Goal: Task Accomplishment & Management: Use online tool/utility

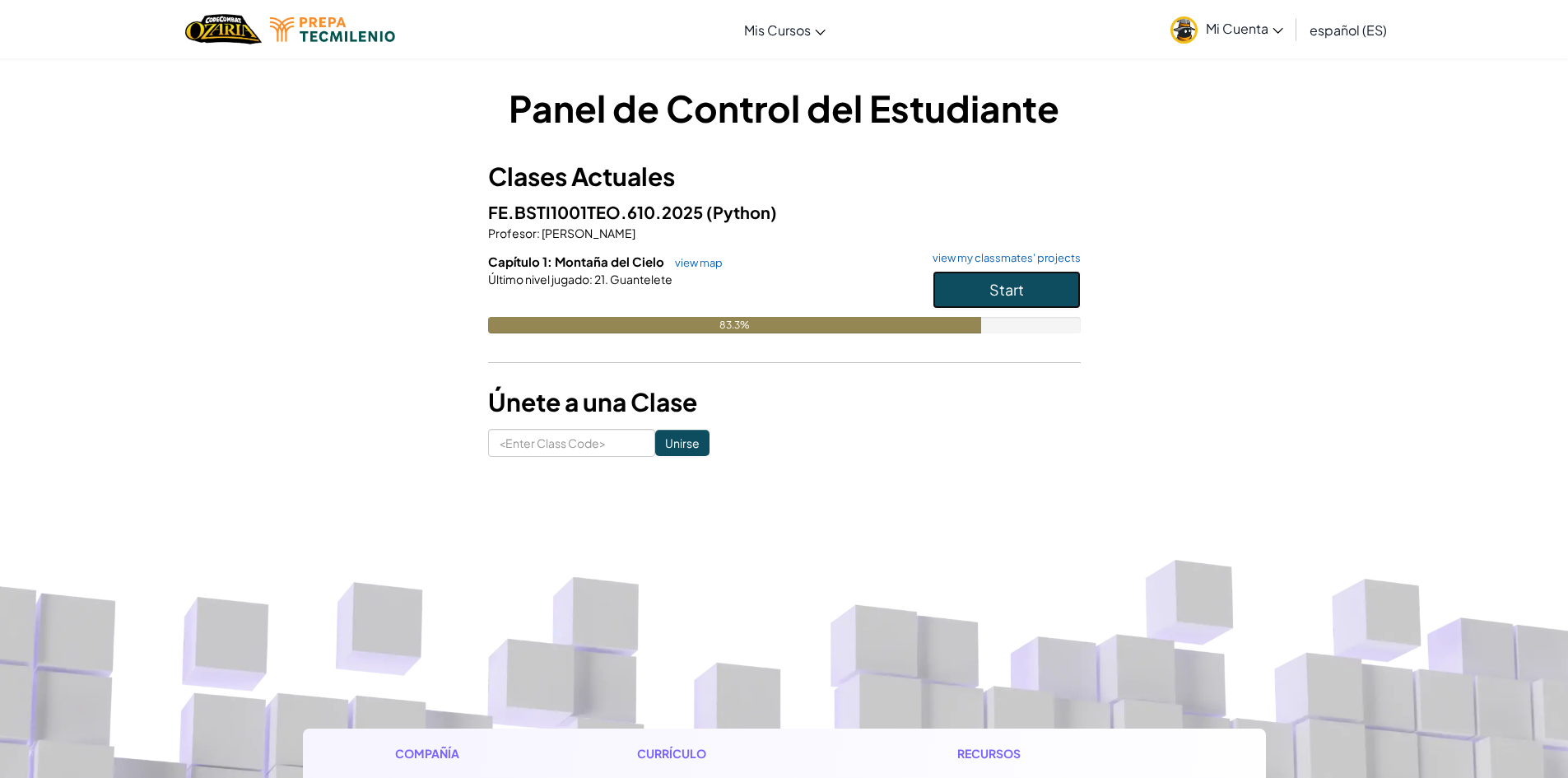
click at [1024, 288] on button "Start" at bounding box center [1007, 289] width 149 height 38
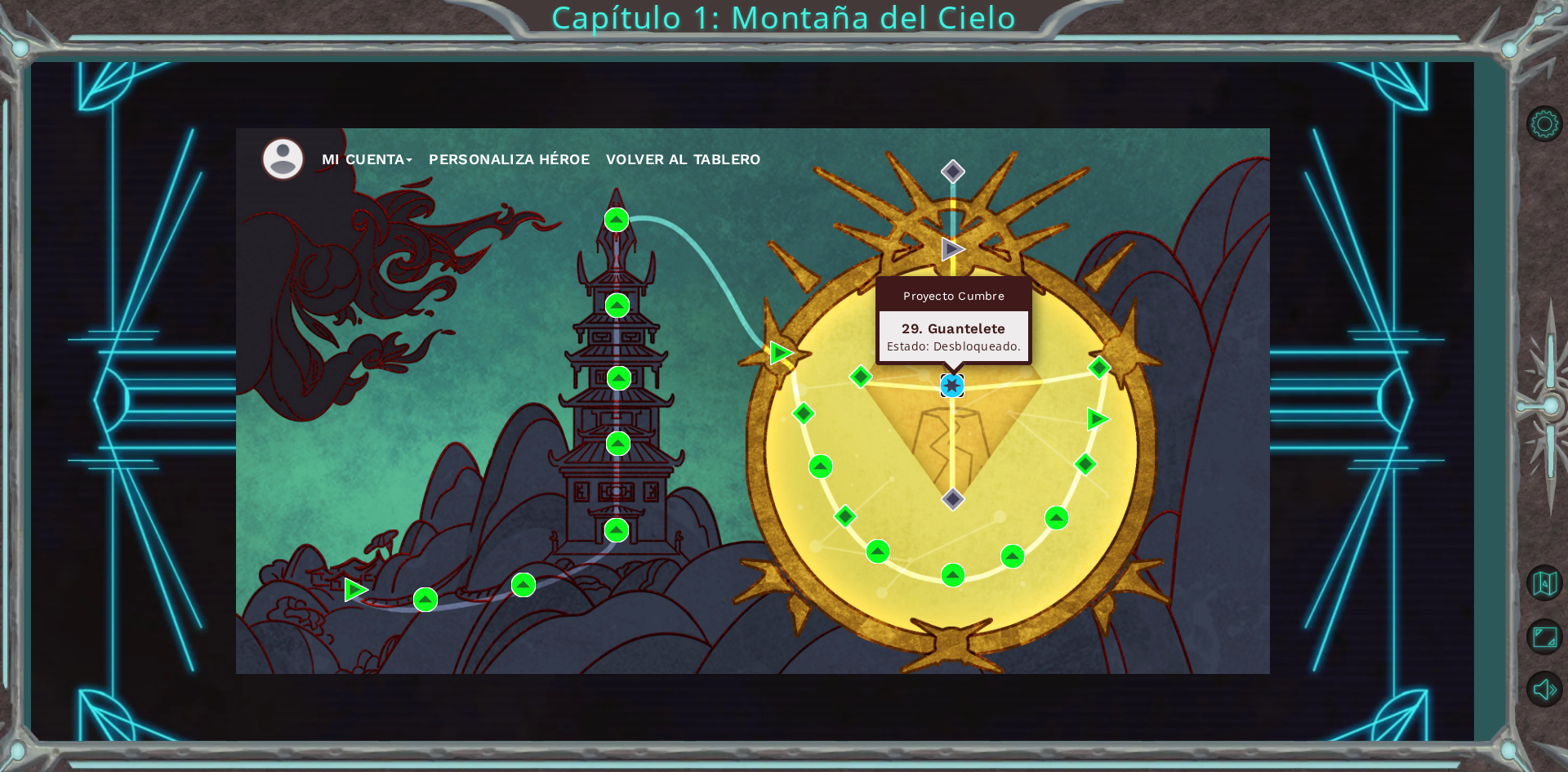
click at [942, 388] on img at bounding box center [952, 386] width 25 height 25
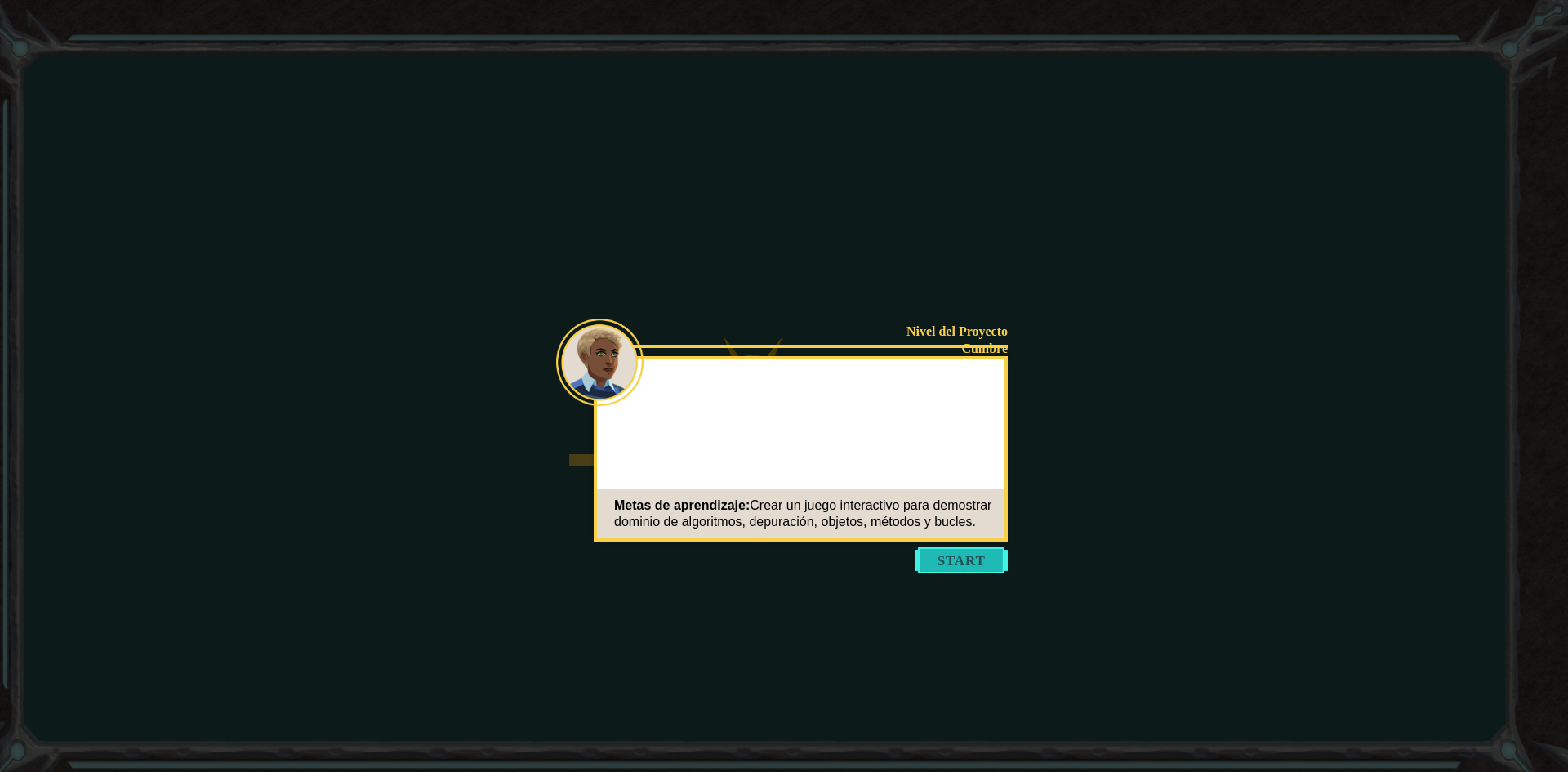
click at [973, 553] on body "Goals Error al cargar desde el servidor. Intenta refrescar la página. Necesitar…" at bounding box center [784, 386] width 1568 height 772
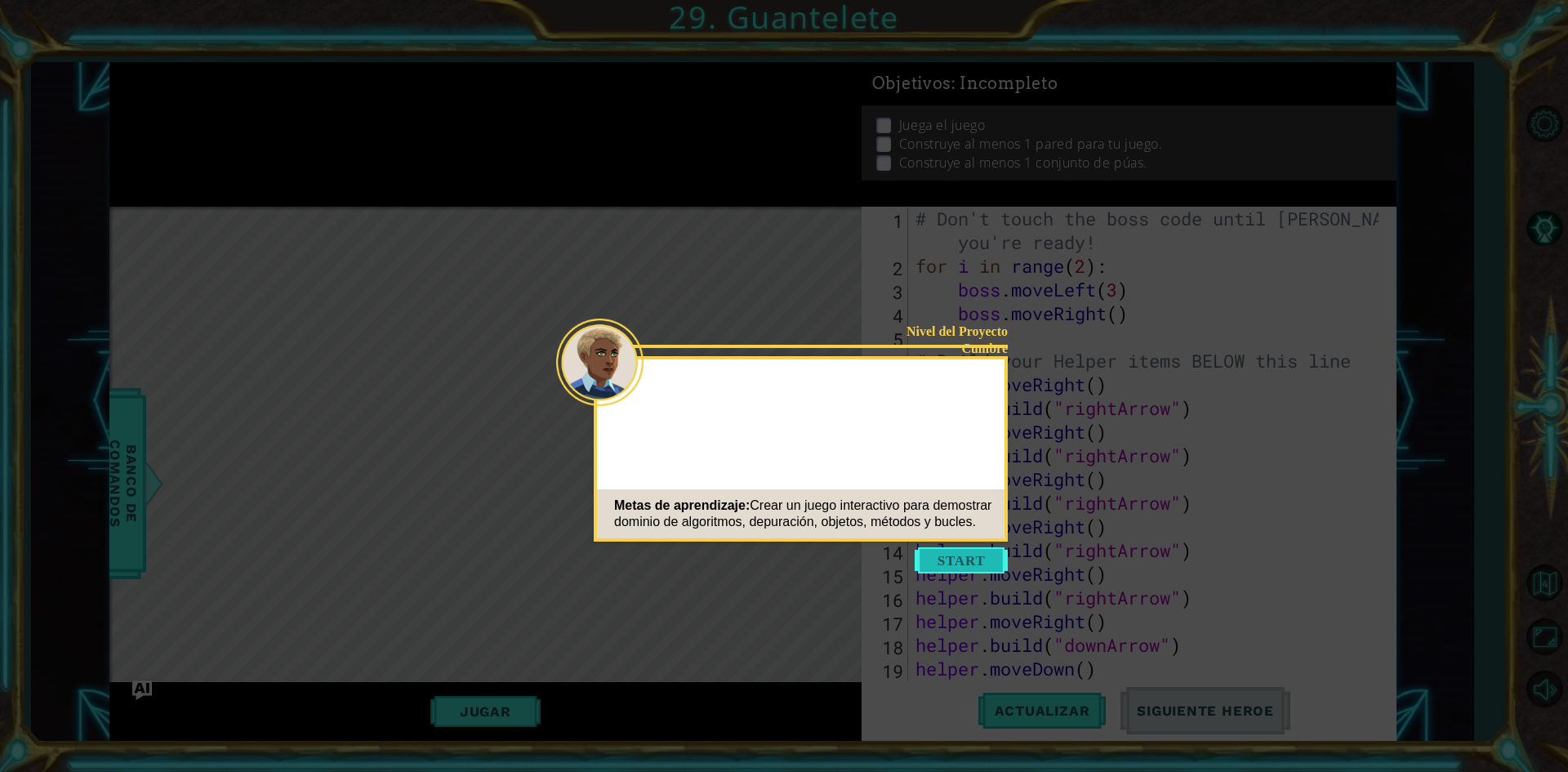
click at [973, 553] on button "Start" at bounding box center [961, 560] width 94 height 26
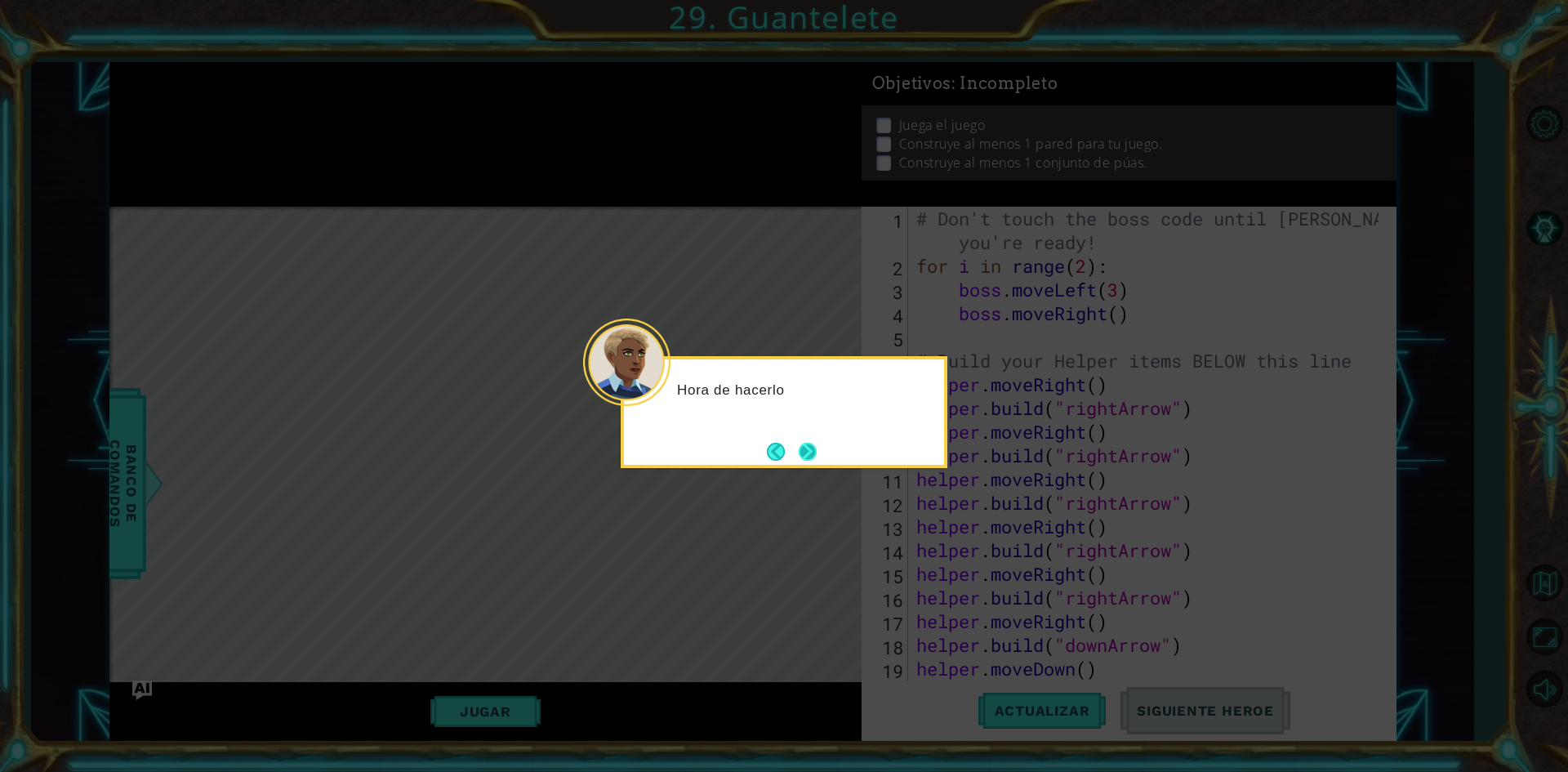
click at [816, 455] on button "Next" at bounding box center [808, 452] width 18 height 18
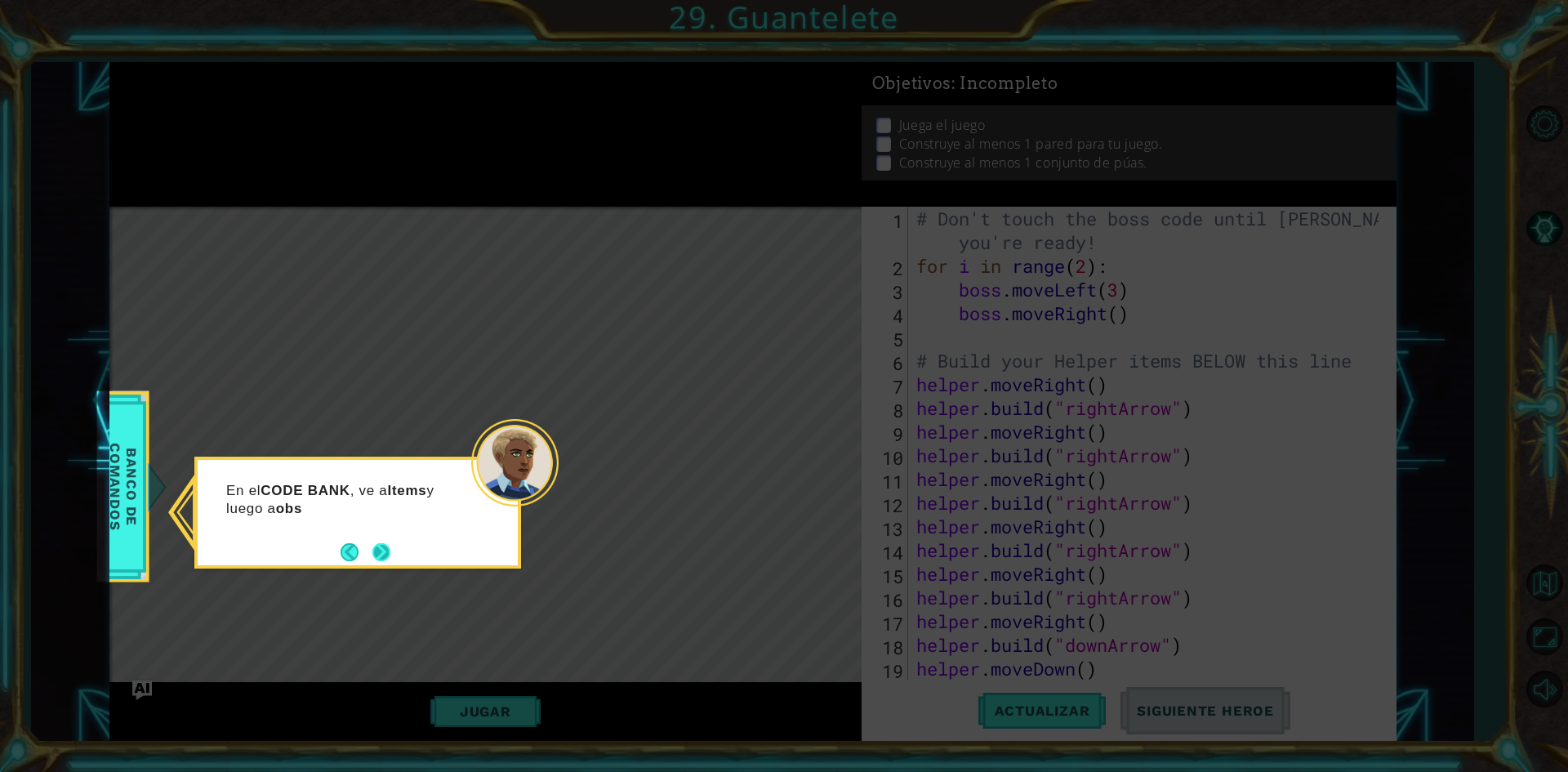
click at [389, 559] on button "Next" at bounding box center [381, 552] width 30 height 30
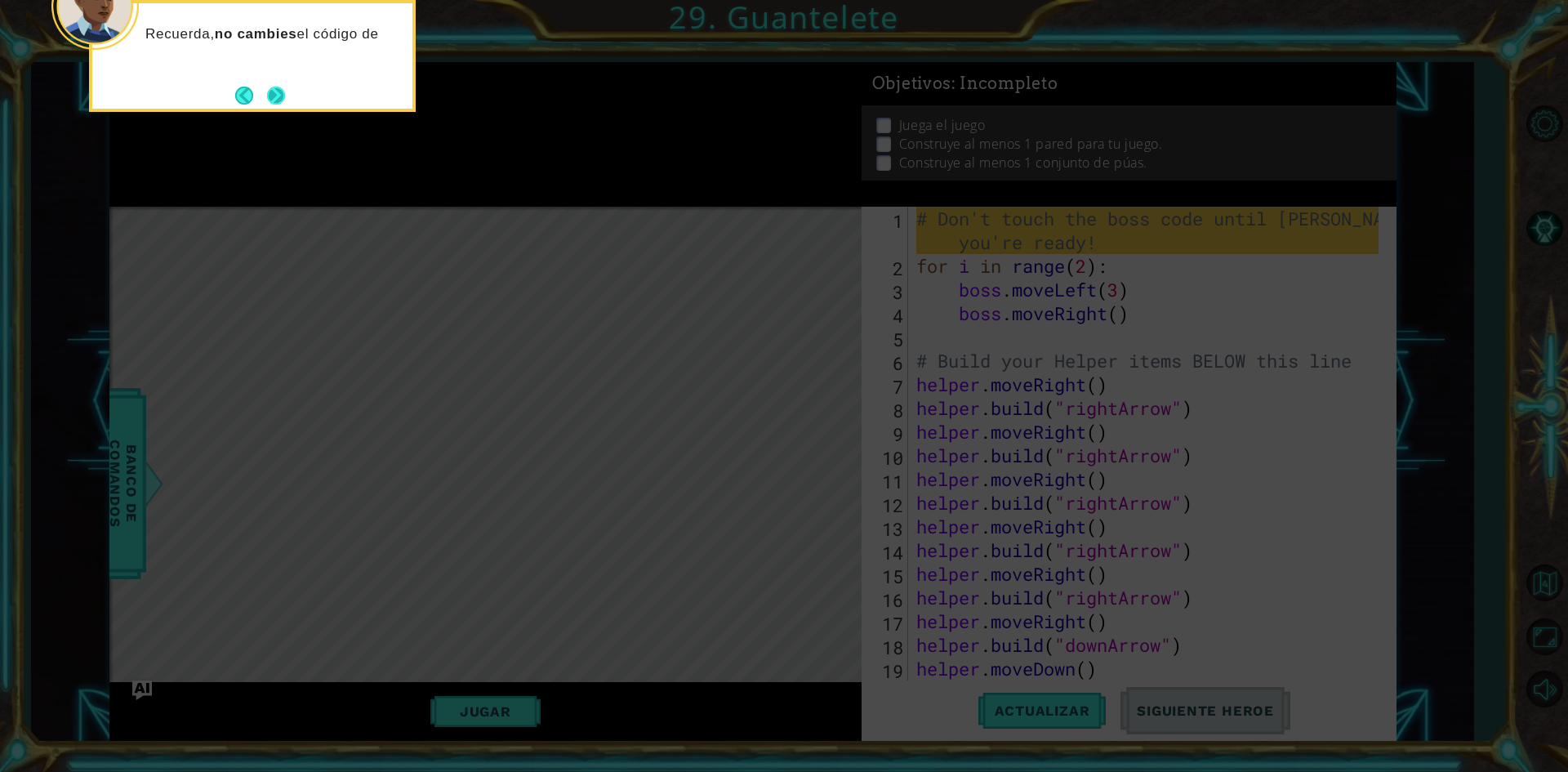
click at [272, 96] on button "Next" at bounding box center [276, 94] width 24 height 24
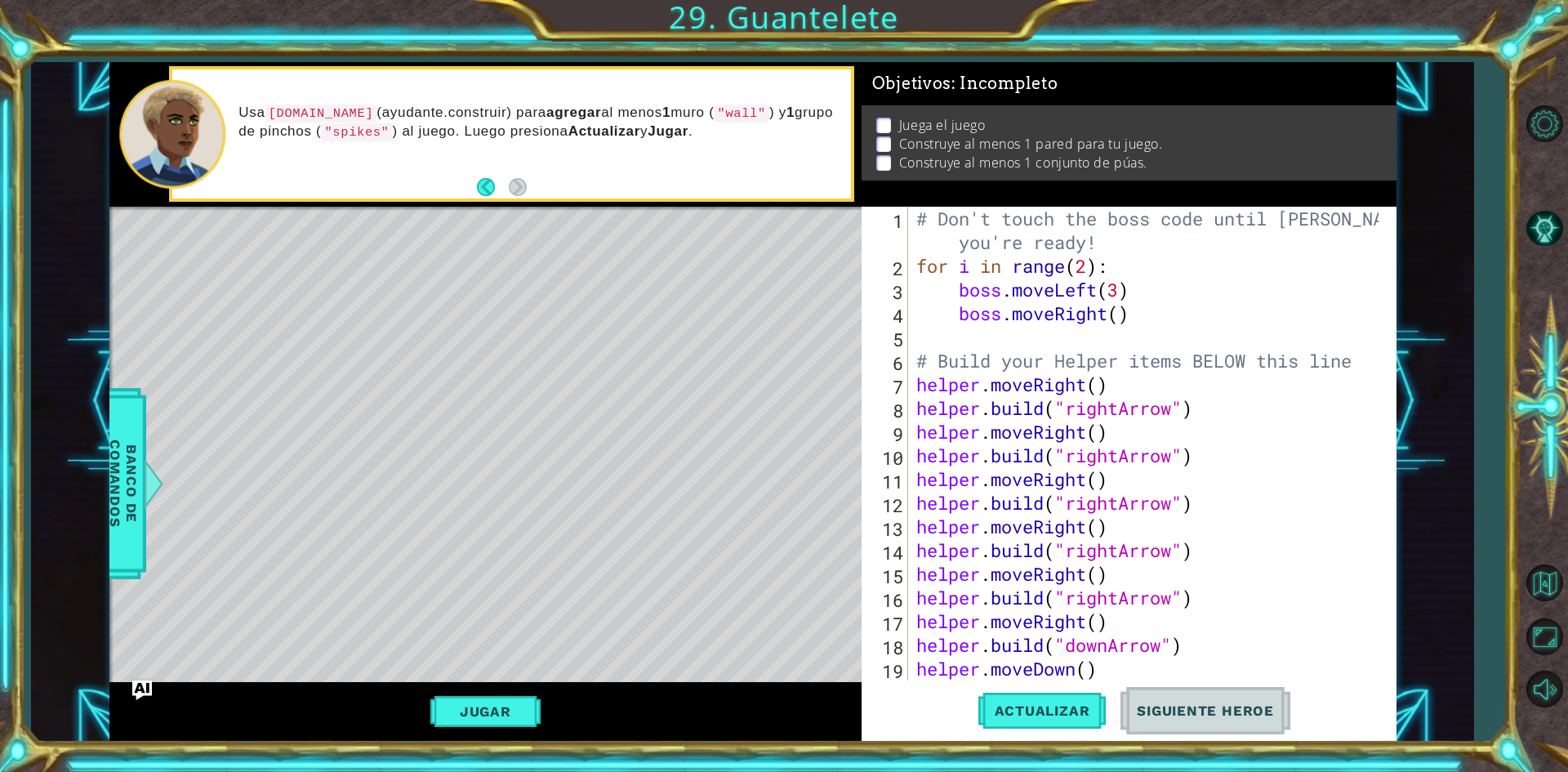
drag, startPoint x: 492, startPoint y: 724, endPoint x: 456, endPoint y: 746, distance: 42.2
click at [479, 739] on div "Jugar" at bounding box center [486, 712] width 752 height 59
click at [482, 703] on button "Jugar" at bounding box center [486, 712] width 111 height 31
